Goal: Check status

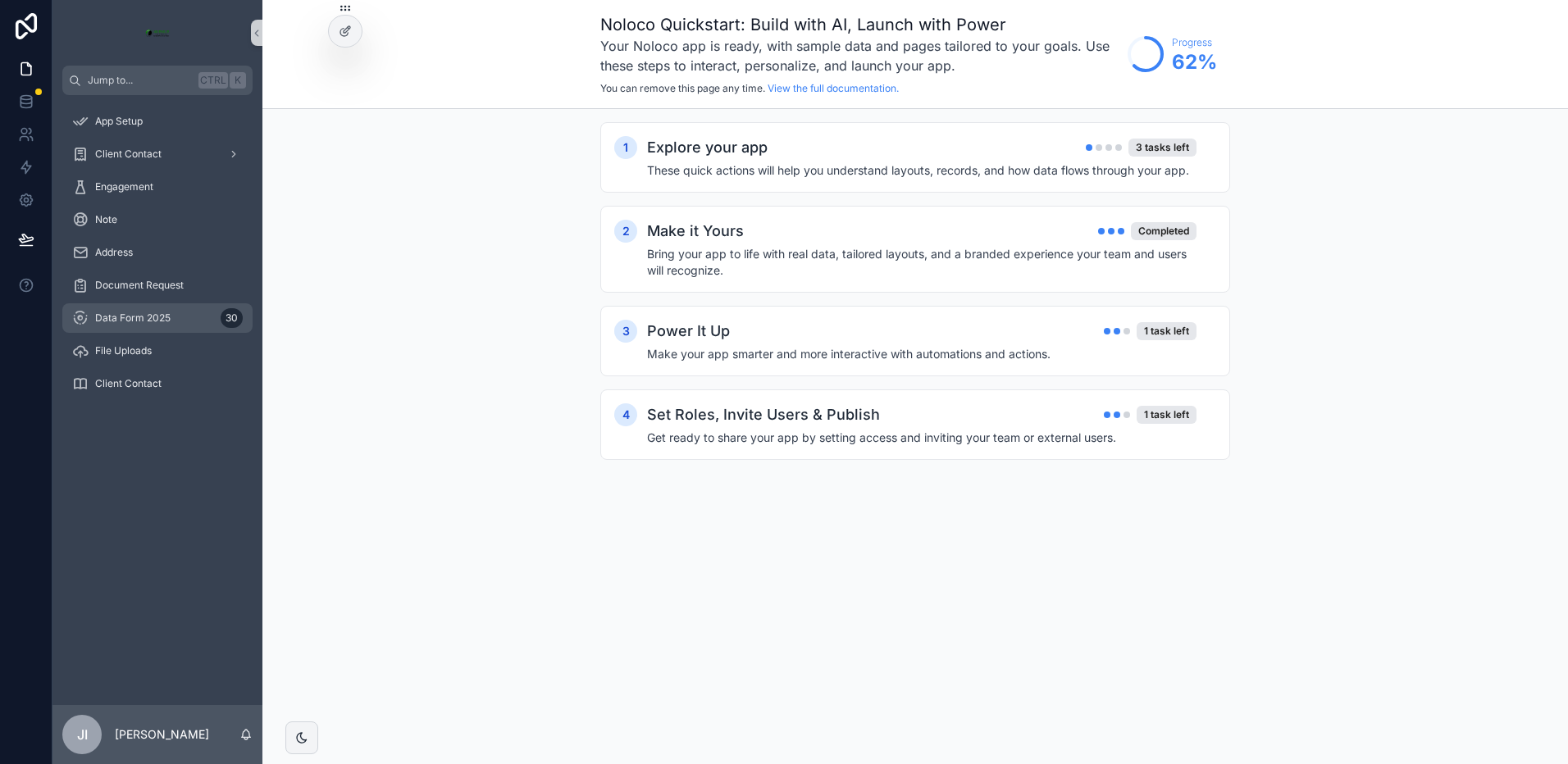
drag, startPoint x: 128, startPoint y: 316, endPoint x: 128, endPoint y: 330, distance: 14.0
click at [128, 316] on span "Data Form 2025" at bounding box center [132, 318] width 76 height 13
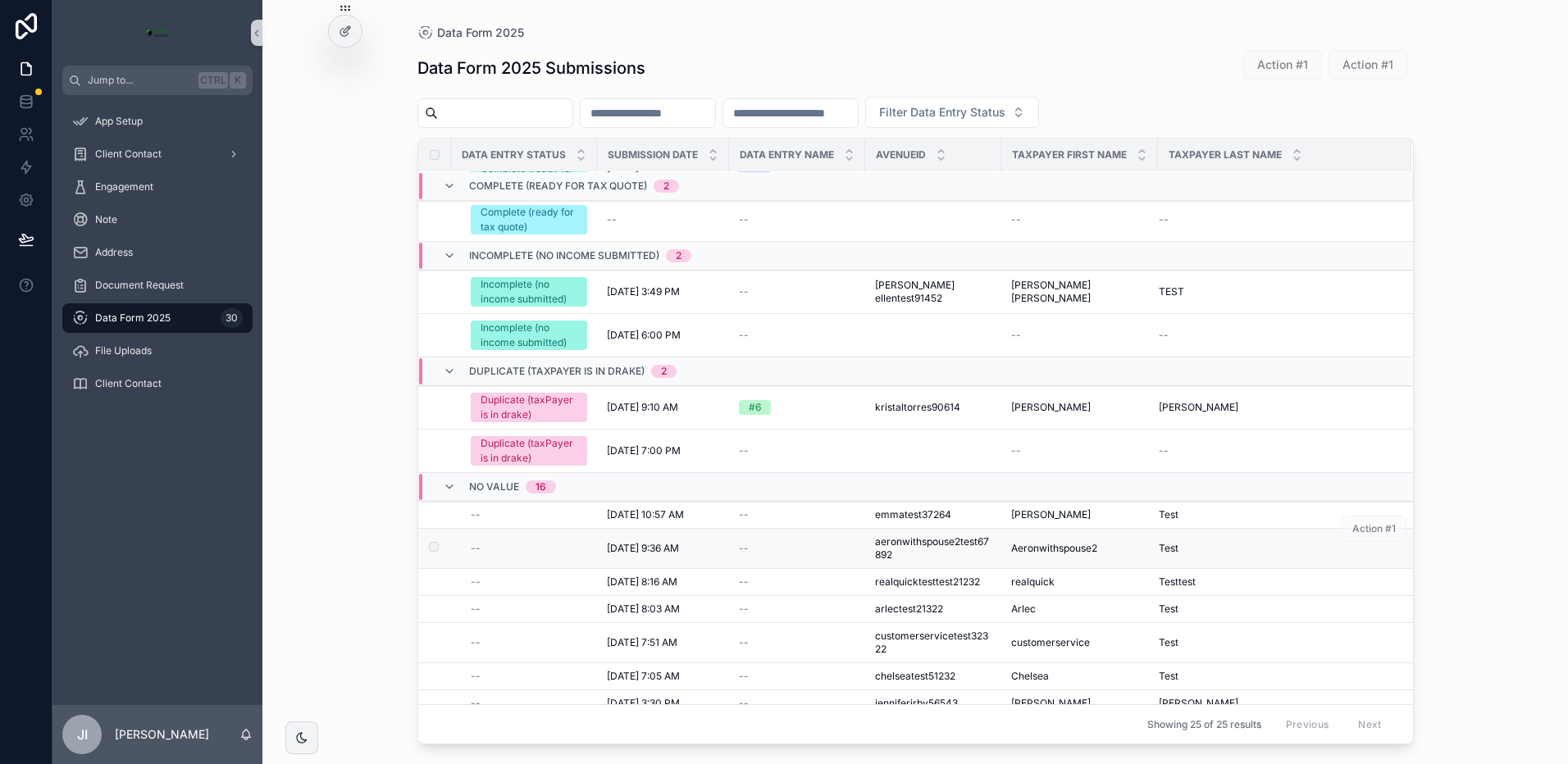
scroll to position [164, 0]
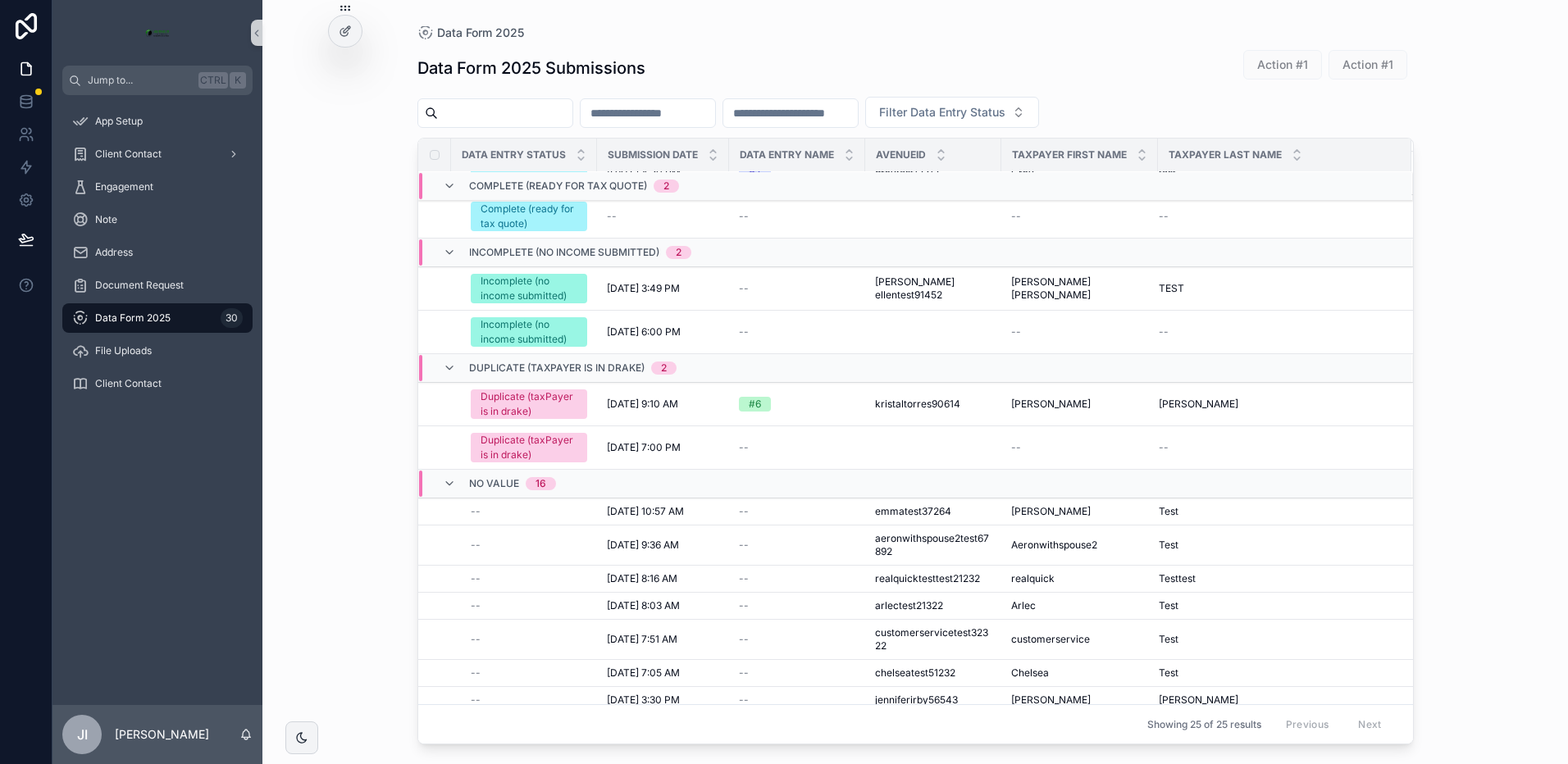
drag, startPoint x: 647, startPoint y: 512, endPoint x: 550, endPoint y: 586, distance: 122.0
click at [647, 512] on span "[DATE] 10:57 AM" at bounding box center [646, 512] width 77 height 13
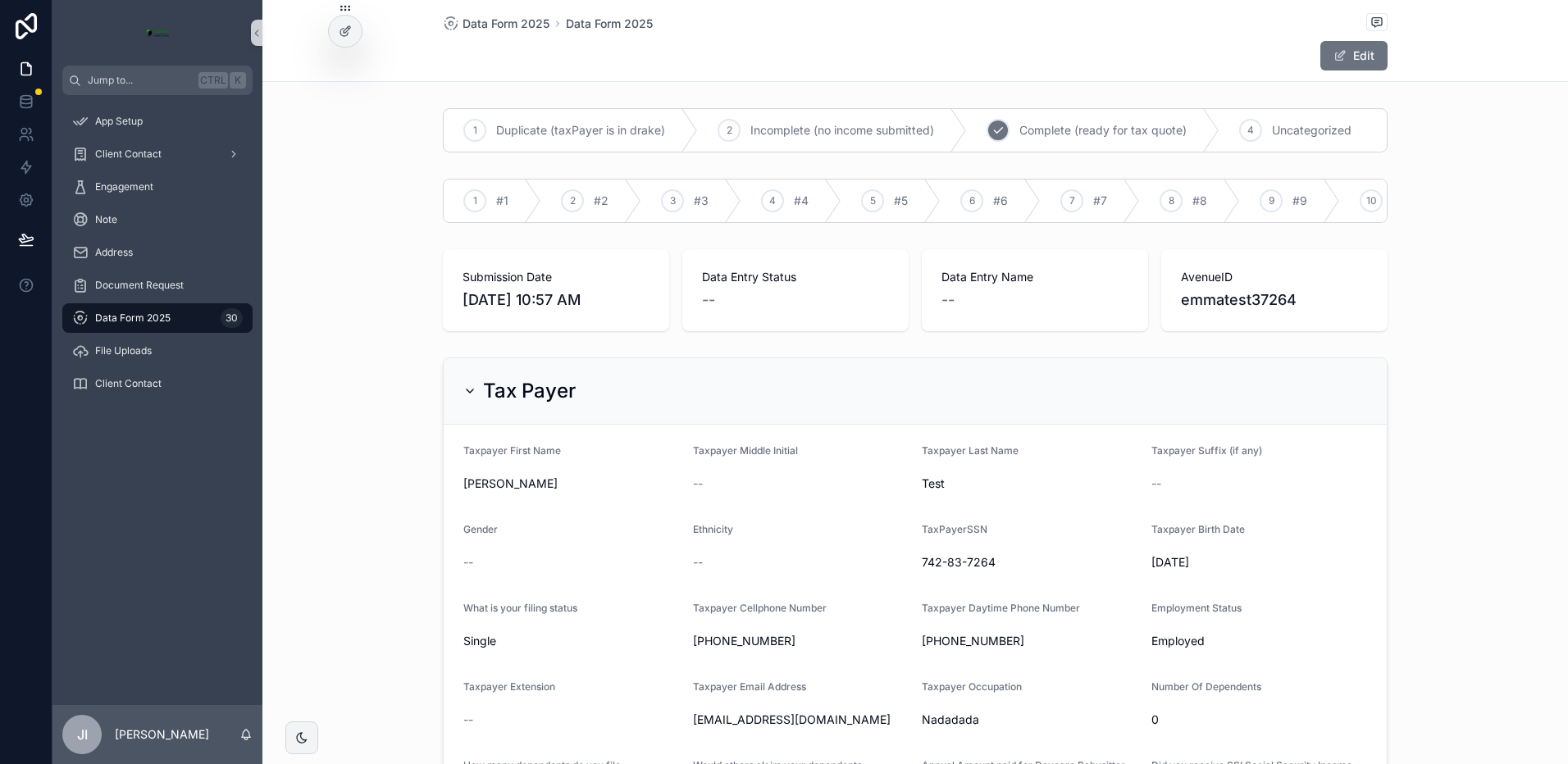
click at [1066, 133] on span "Complete (ready for tax quote)" at bounding box center [1104, 130] width 168 height 16
drag, startPoint x: 966, startPoint y: 201, endPoint x: 984, endPoint y: 232, distance: 35.8
click at [0, 0] on icon "scrollable content" at bounding box center [0, 0] width 0 height 0
